Goal: Transaction & Acquisition: Obtain resource

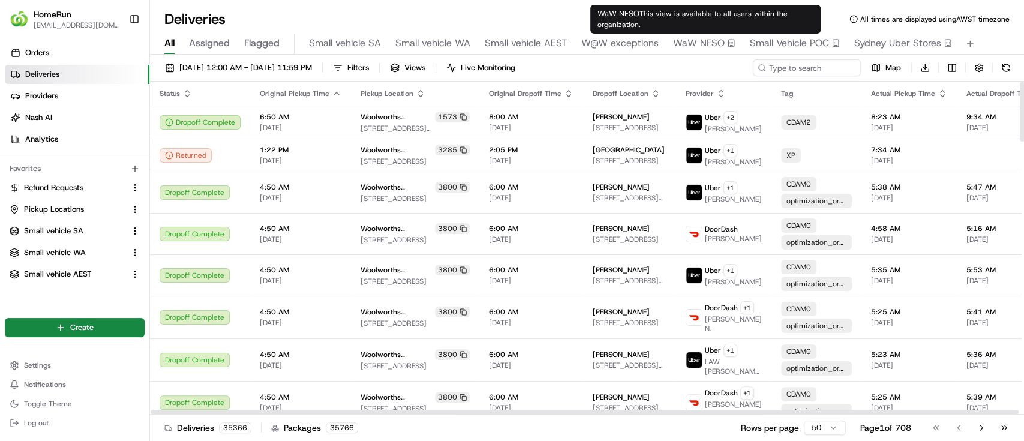
type input "36T86500678"
click at [692, 39] on span "WaW NFSO" at bounding box center [699, 43] width 52 height 14
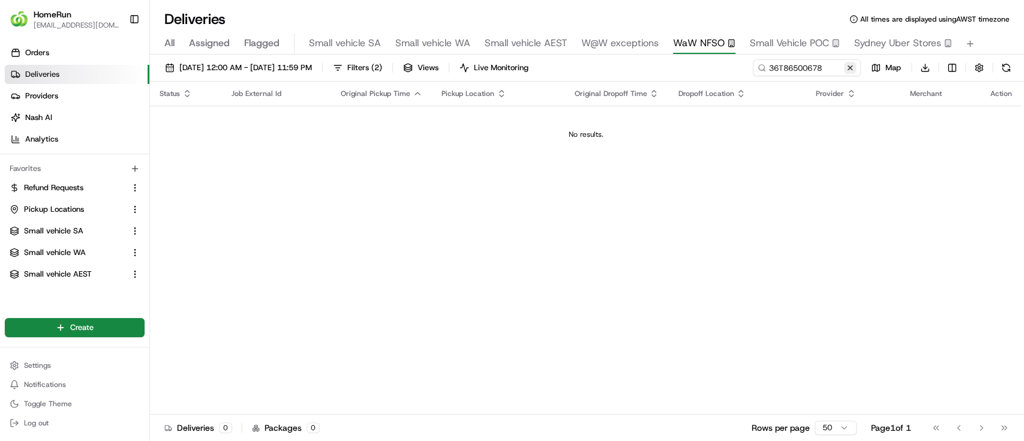
click at [848, 67] on button at bounding box center [850, 68] width 12 height 12
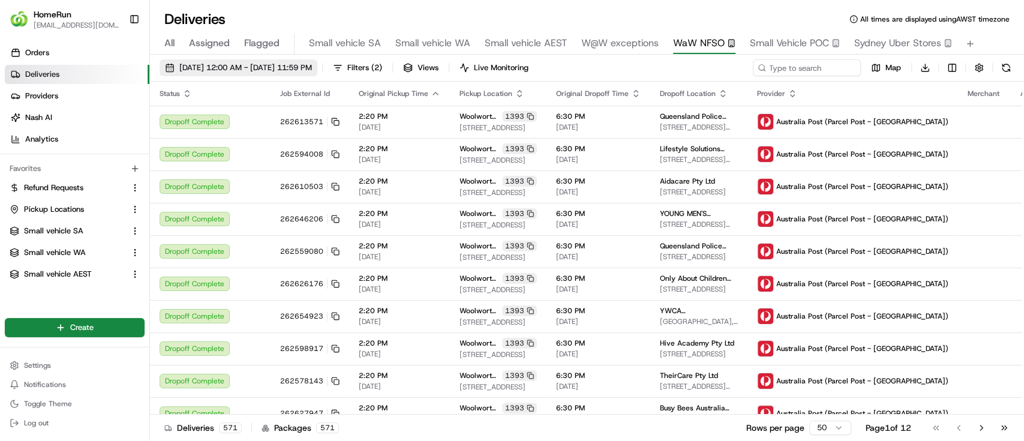
click at [244, 65] on span "[DATE] 12:00 AM - [DATE] 11:59 PM" at bounding box center [245, 67] width 133 height 11
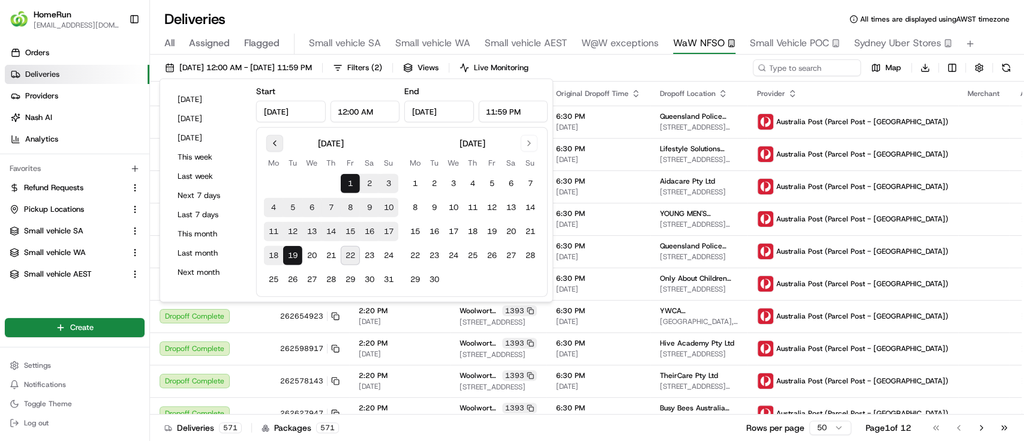
click at [272, 145] on button "Go to previous month" at bounding box center [274, 143] width 17 height 17
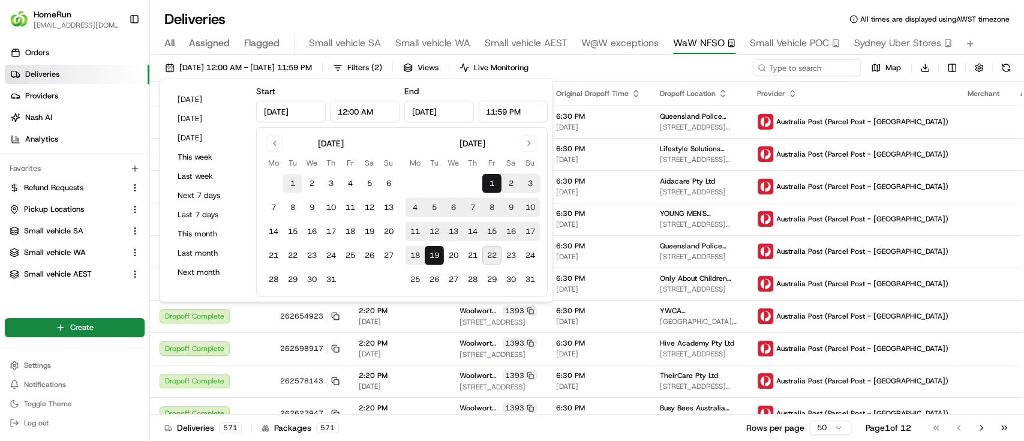
click at [290, 181] on button "1" at bounding box center [292, 183] width 19 height 19
type input "[DATE]"
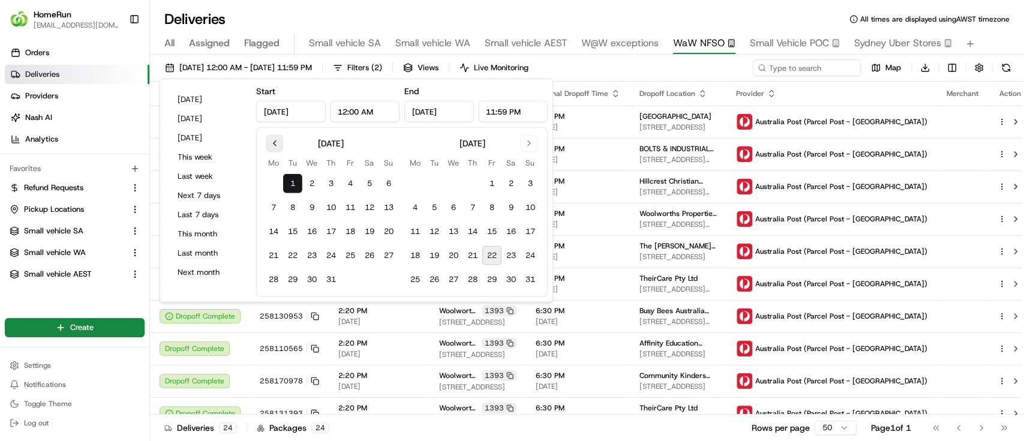
click at [274, 144] on button "Go to previous month" at bounding box center [274, 143] width 17 height 17
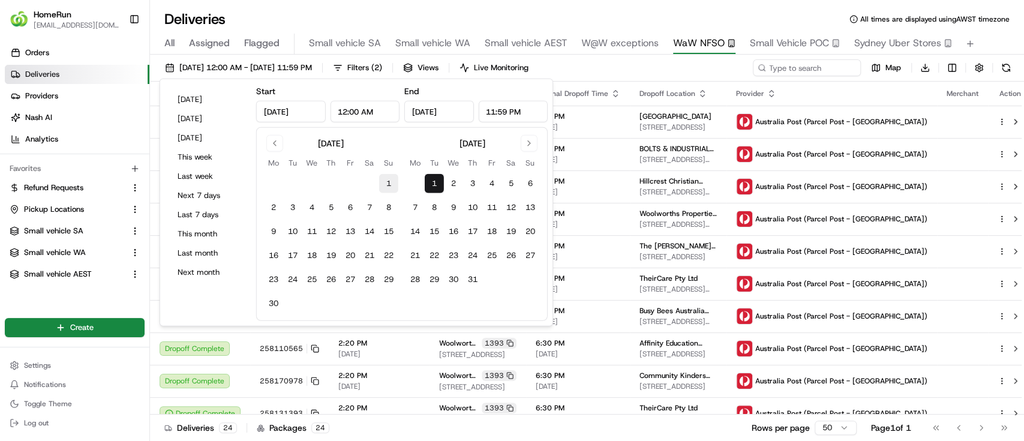
click at [385, 184] on button "1" at bounding box center [388, 183] width 19 height 19
type input "[DATE]"
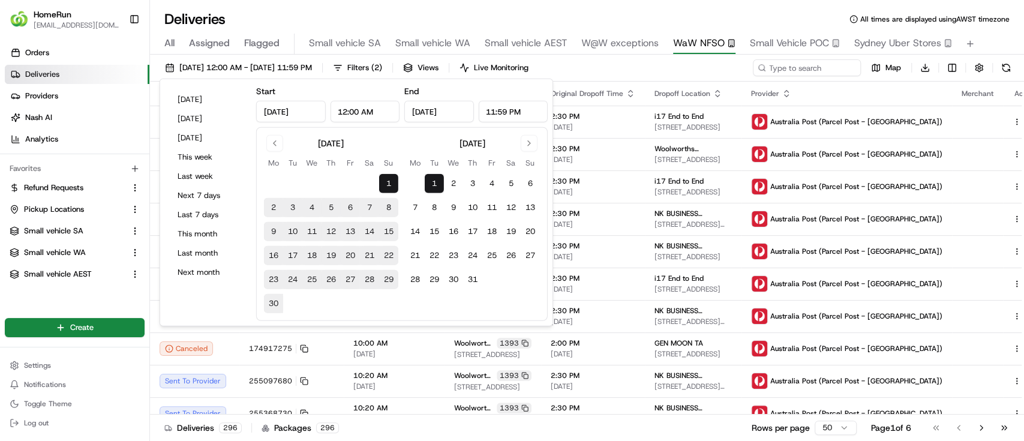
click at [390, 182] on button "1" at bounding box center [388, 183] width 19 height 19
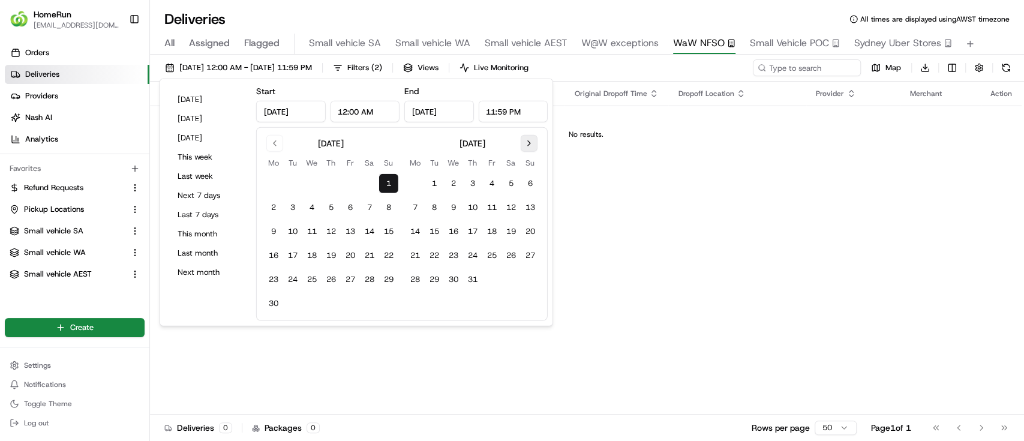
click at [530, 142] on button "Go to next month" at bounding box center [529, 143] width 17 height 17
click at [497, 228] on button "15" at bounding box center [491, 231] width 19 height 19
type input "[DATE]"
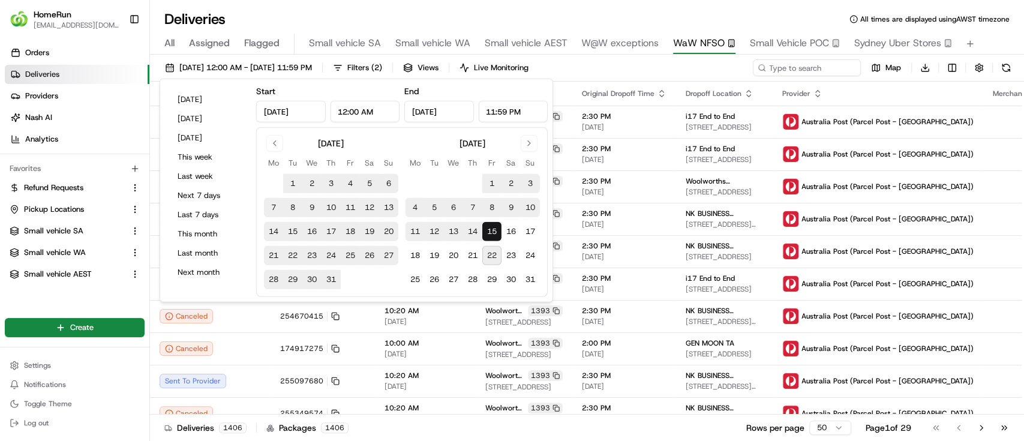
click at [673, 71] on div "[DATE] 12:00 AM - [DATE] 11:59 PM Filters ( 2 ) Views Live Monitoring Map Downl…" at bounding box center [587, 70] width 874 height 22
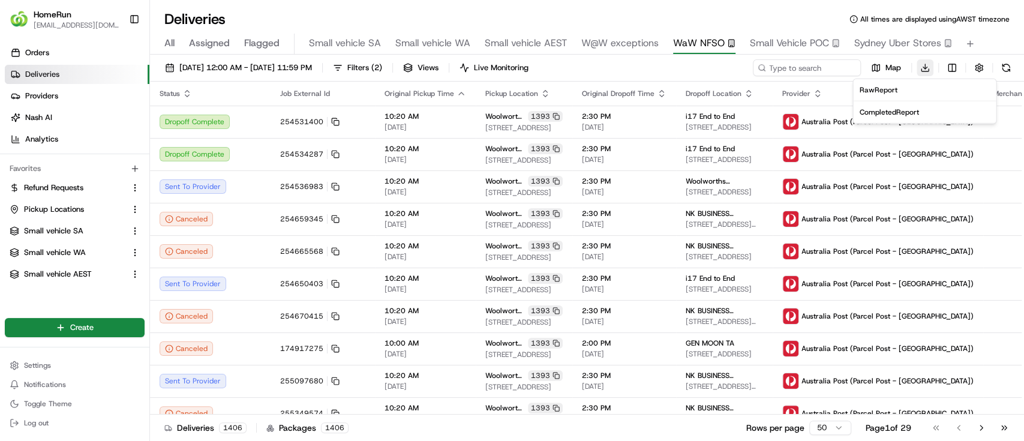
click at [923, 71] on html "HomeRun [EMAIL_ADDRESS][DOMAIN_NAME] Toggle Sidebar Orders Deliveries Providers…" at bounding box center [512, 220] width 1024 height 441
click at [878, 110] on span "Completed Report" at bounding box center [888, 112] width 59 height 10
